Goal: Find specific page/section: Find specific page/section

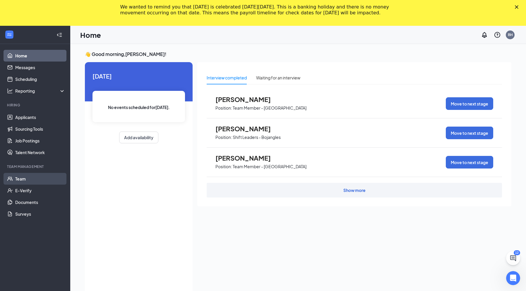
click at [23, 180] on link "Team" at bounding box center [40, 179] width 50 height 12
